Goal: Information Seeking & Learning: Learn about a topic

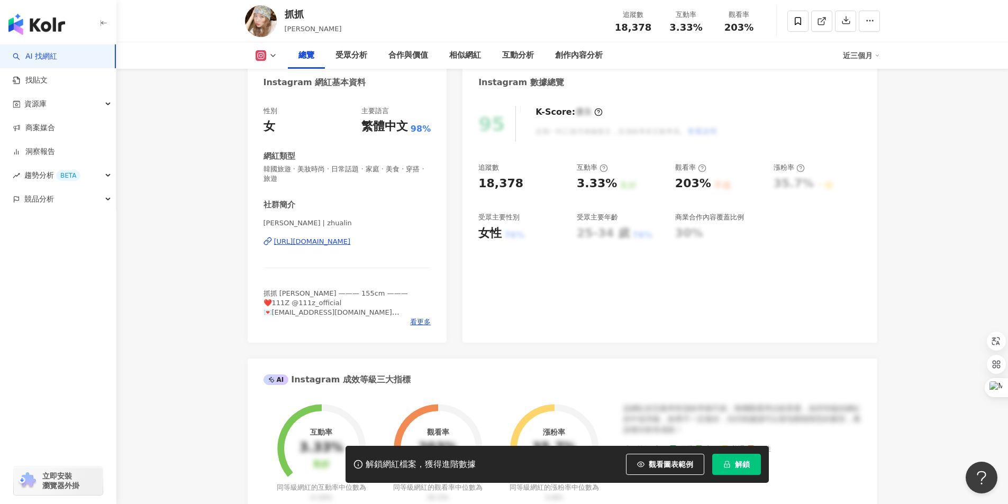
scroll to position [106, 0]
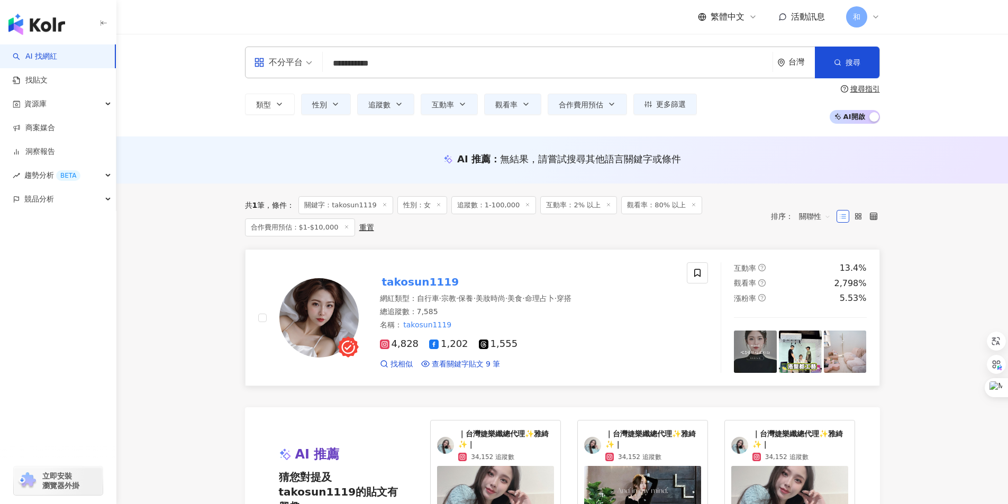
click at [404, 283] on mark "takosun1119" at bounding box center [421, 282] width 82 height 17
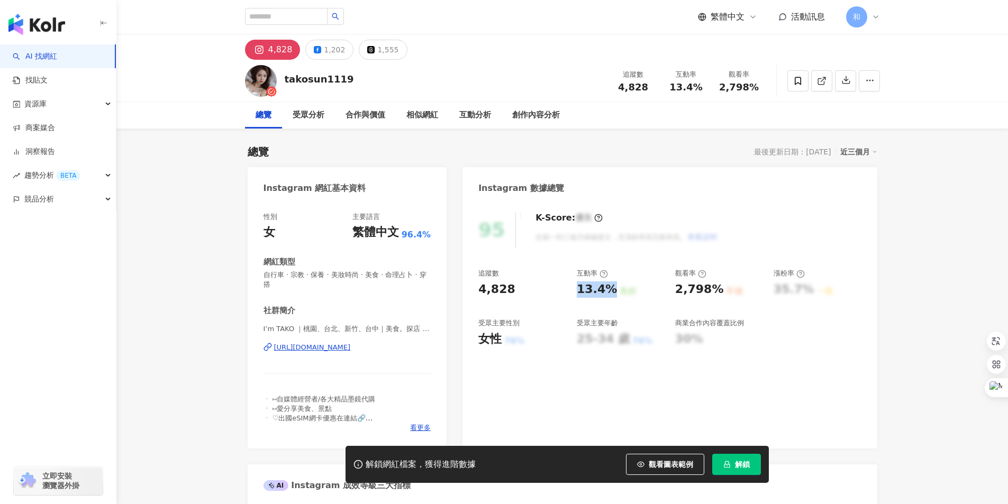
click at [610, 285] on div "13.4%" at bounding box center [597, 290] width 40 height 16
copy div "13.4%"
drag, startPoint x: 680, startPoint y: 286, endPoint x: 719, endPoint y: 286, distance: 39.7
click at [719, 286] on div "2,798% 不佳" at bounding box center [719, 290] width 88 height 16
click at [685, 288] on div "2,798%" at bounding box center [699, 290] width 49 height 16
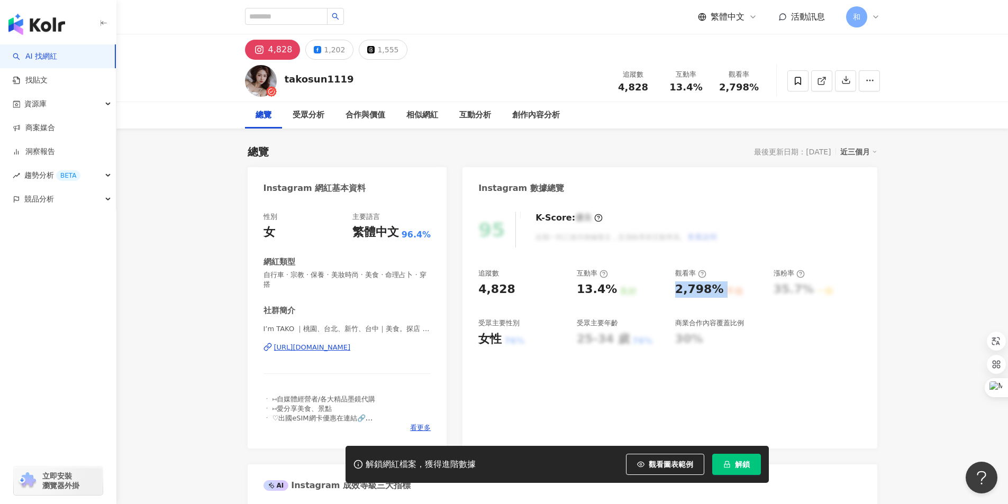
drag, startPoint x: 677, startPoint y: 288, endPoint x: 725, endPoint y: 288, distance: 48.7
click at [725, 288] on div "2,798% 不佳" at bounding box center [719, 290] width 88 height 16
click at [698, 289] on div "2,798%" at bounding box center [699, 290] width 49 height 16
drag, startPoint x: 676, startPoint y: 289, endPoint x: 716, endPoint y: 287, distance: 40.3
click at [716, 287] on div "2,798%" at bounding box center [699, 290] width 49 height 16
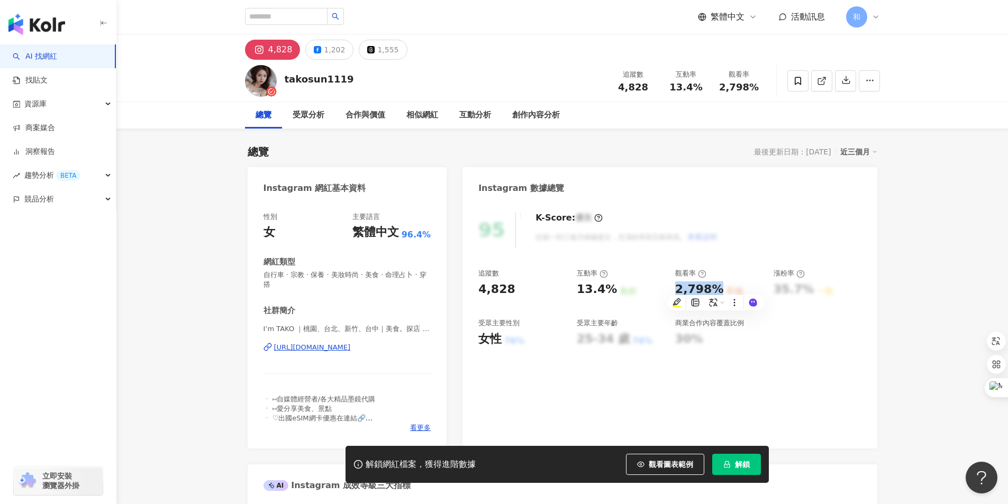
copy div "2,798%"
